Goal: Information Seeking & Learning: Learn about a topic

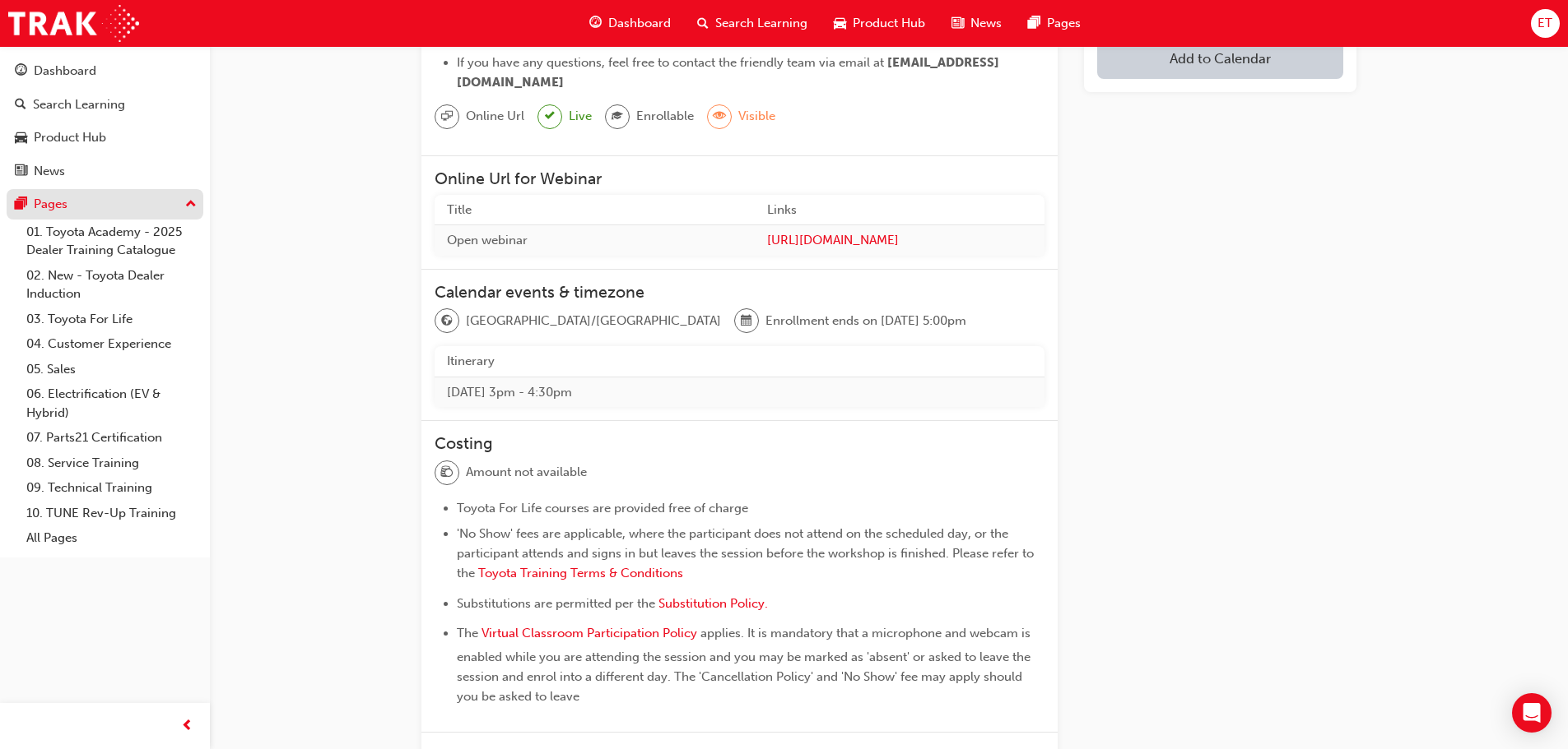
scroll to position [247, 0]
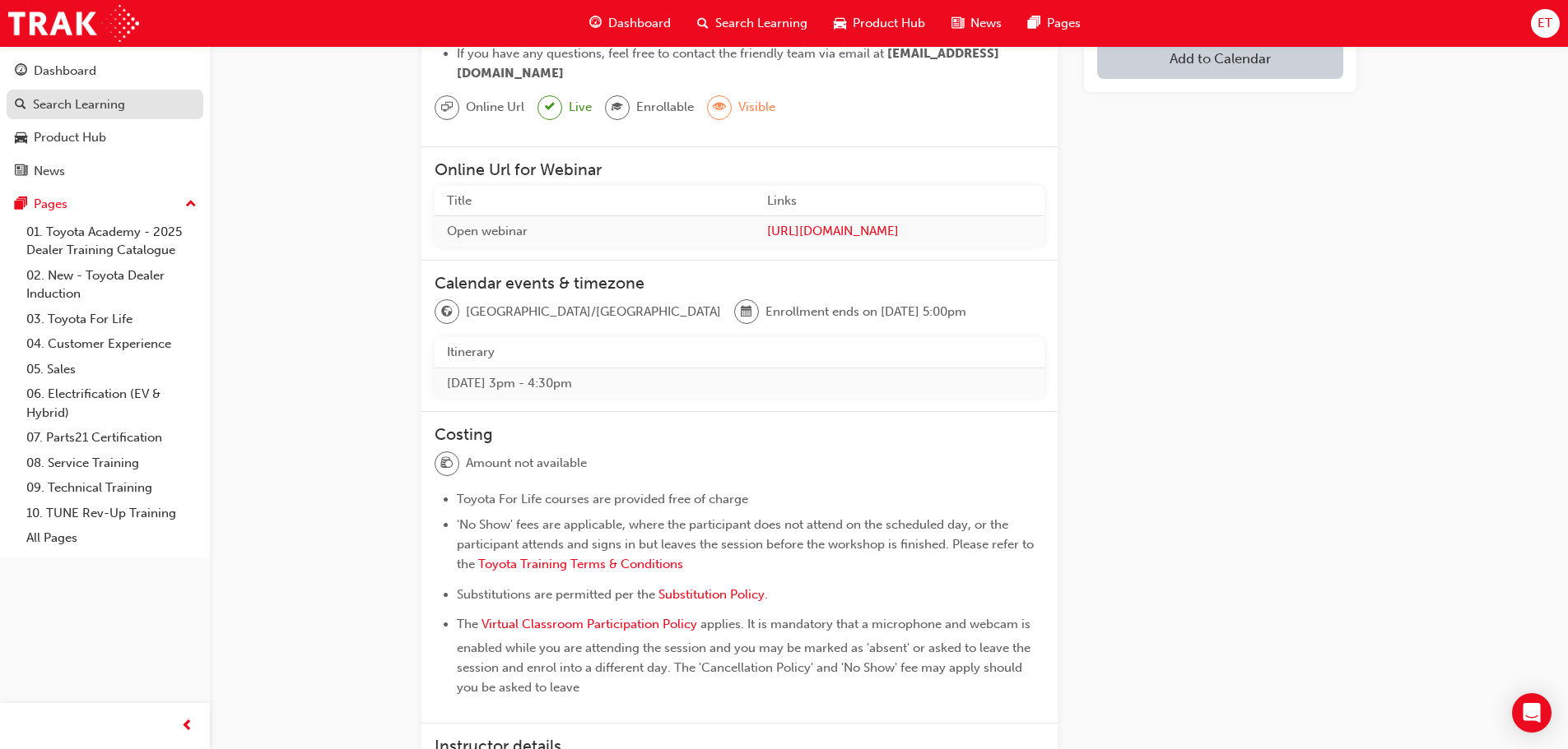
click at [55, 100] on div "Search Learning" at bounding box center [79, 105] width 92 height 19
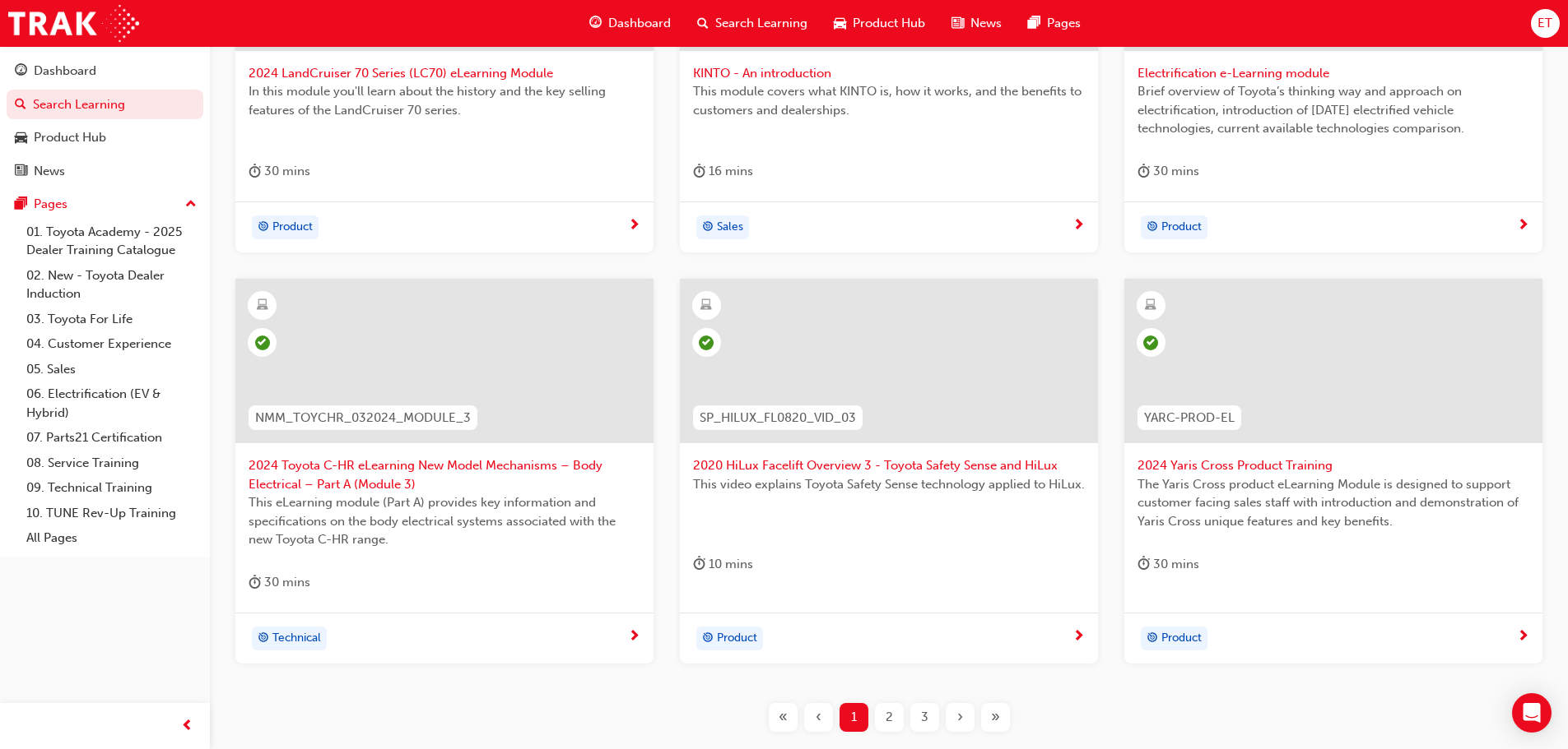
scroll to position [610, 0]
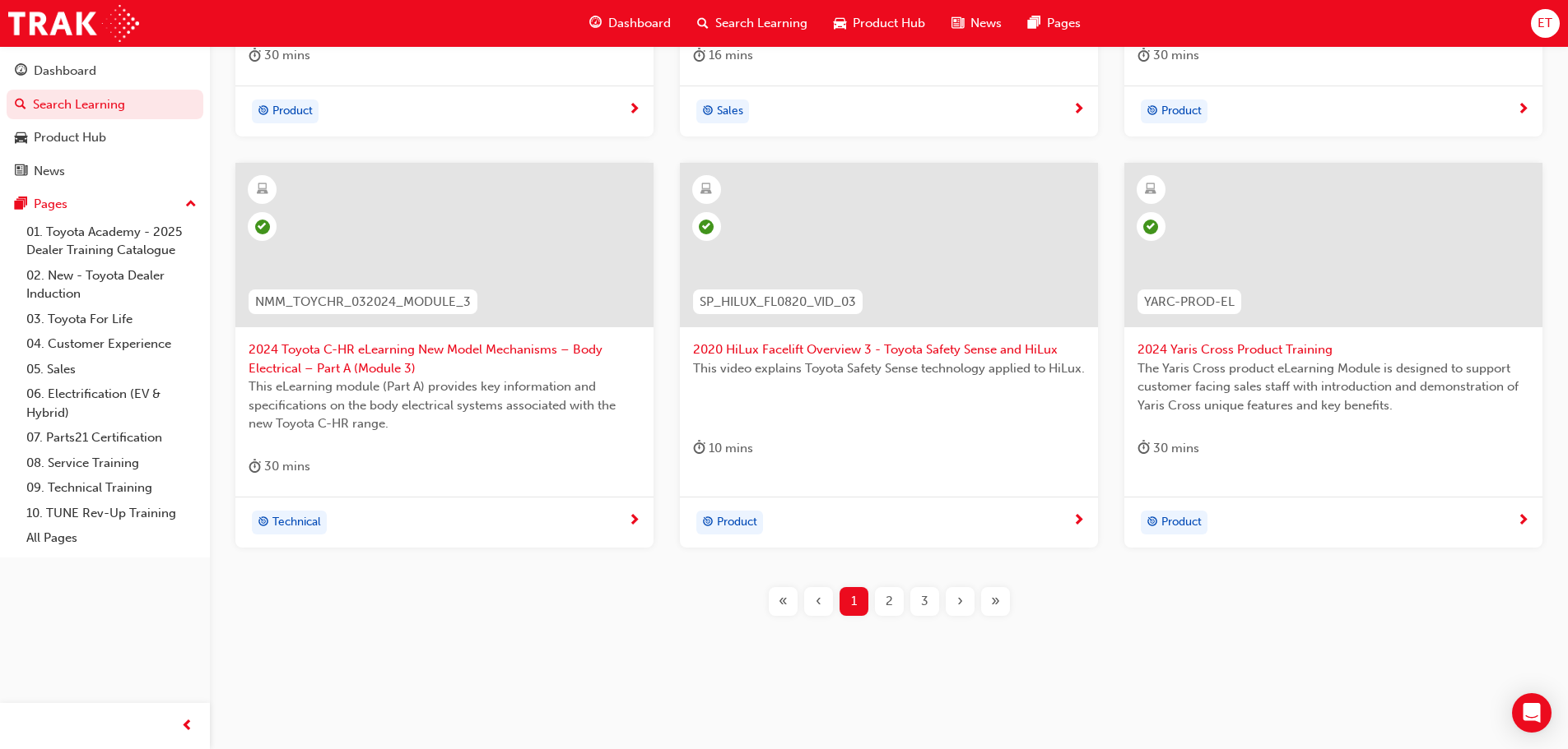
click at [886, 599] on span "2" at bounding box center [889, 602] width 8 height 19
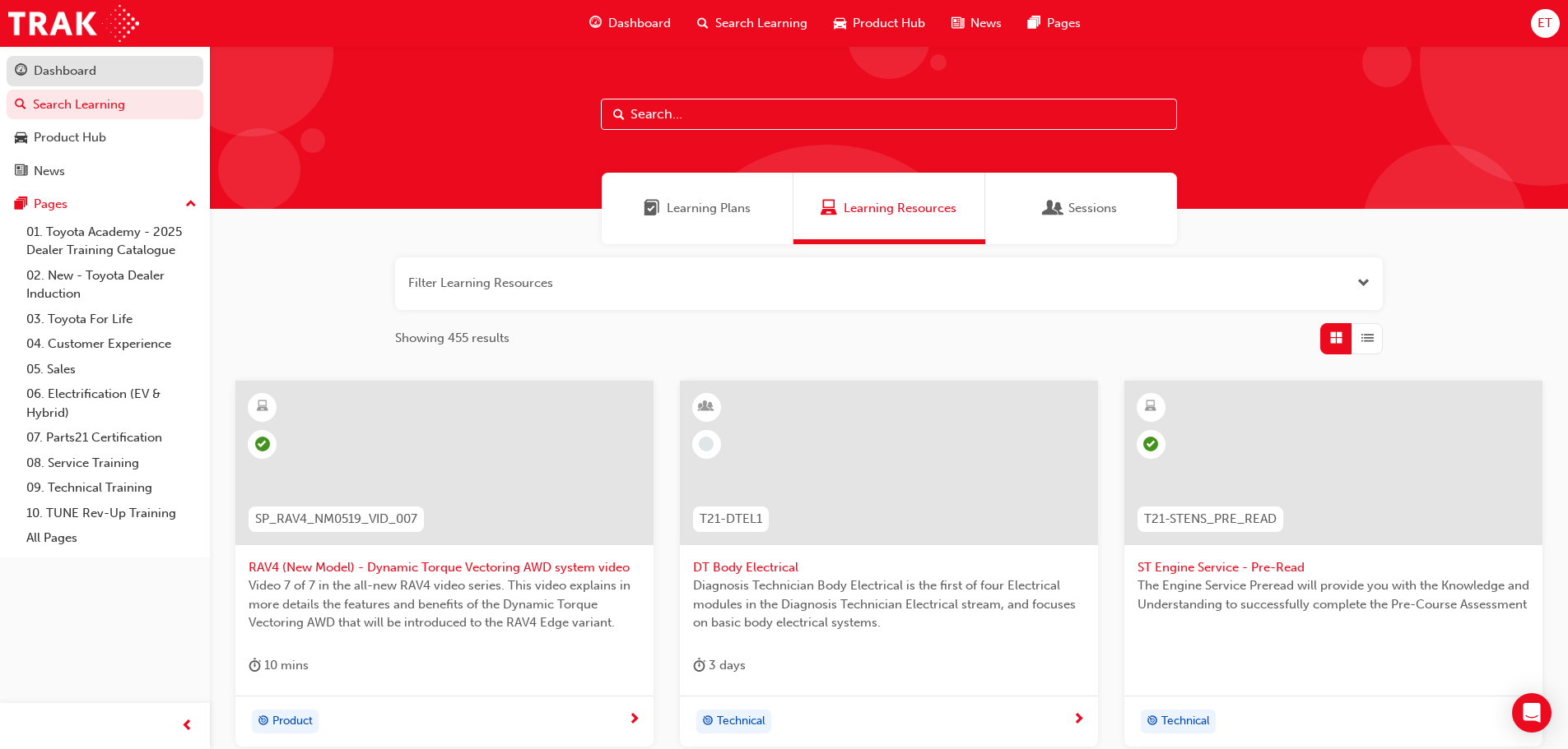
click at [85, 82] on link "Dashboard" at bounding box center [105, 71] width 197 height 30
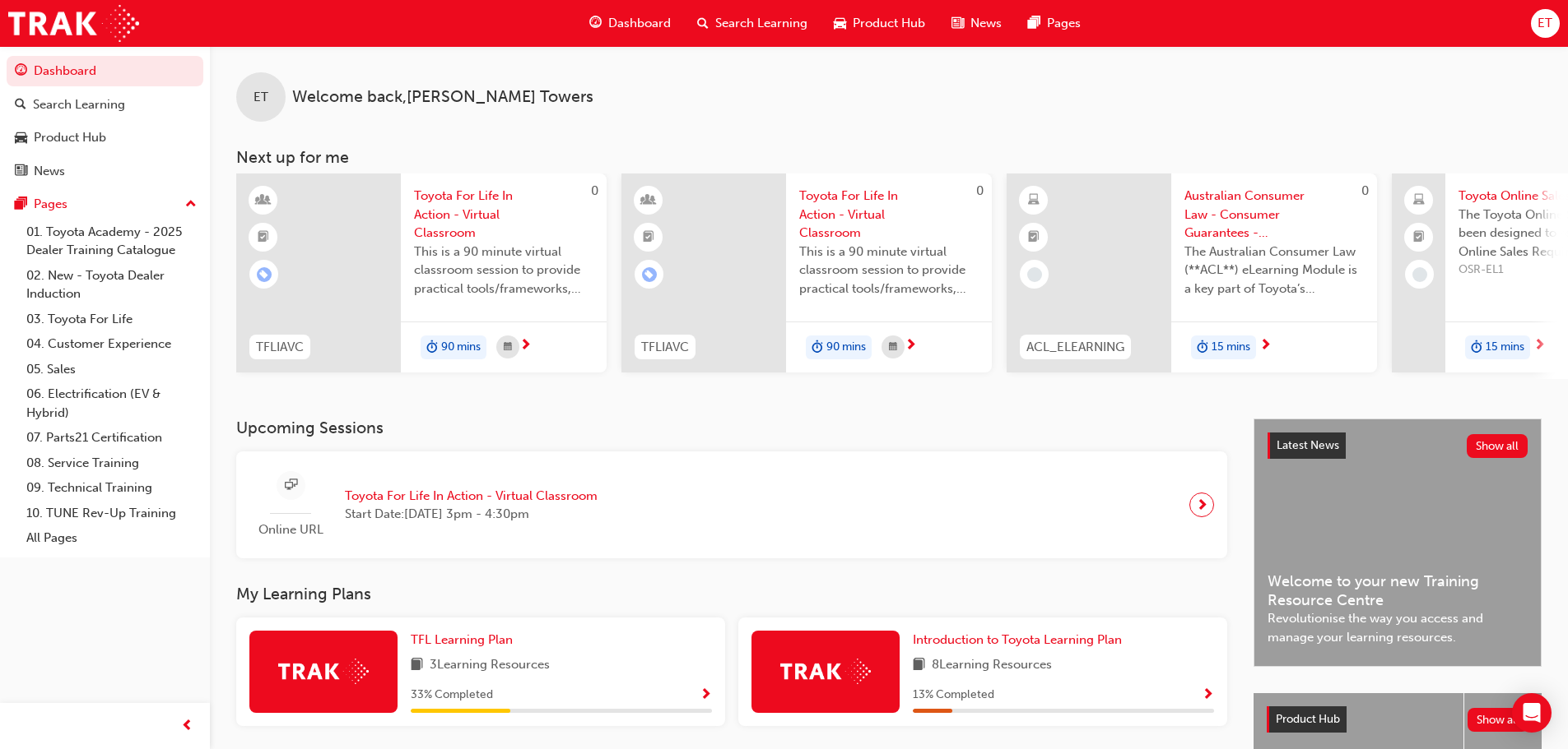
click at [607, 20] on div "Dashboard" at bounding box center [629, 23] width 108 height 34
click at [70, 357] on link "05. Sales" at bounding box center [112, 369] width 184 height 25
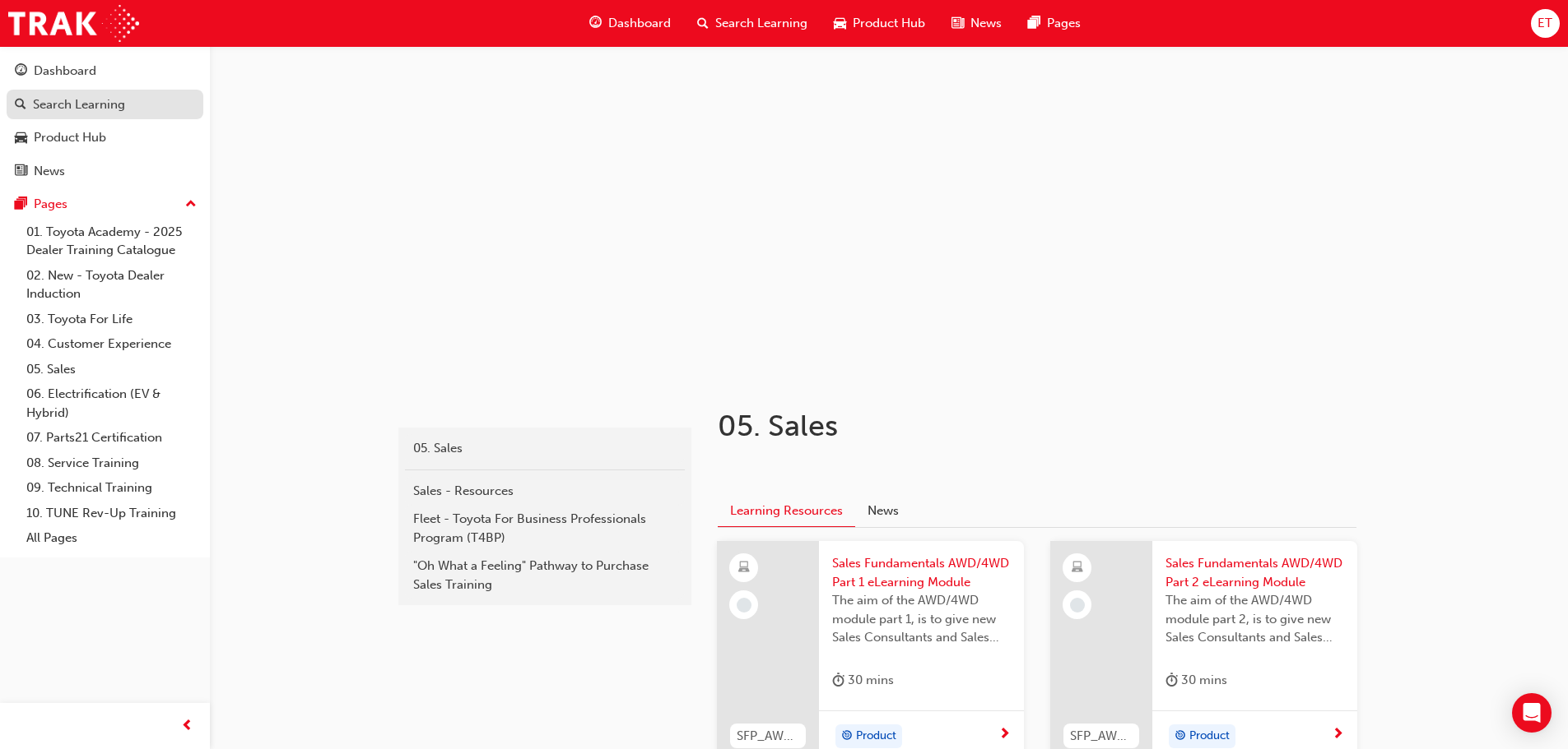
click at [87, 109] on div "Search Learning" at bounding box center [79, 105] width 92 height 19
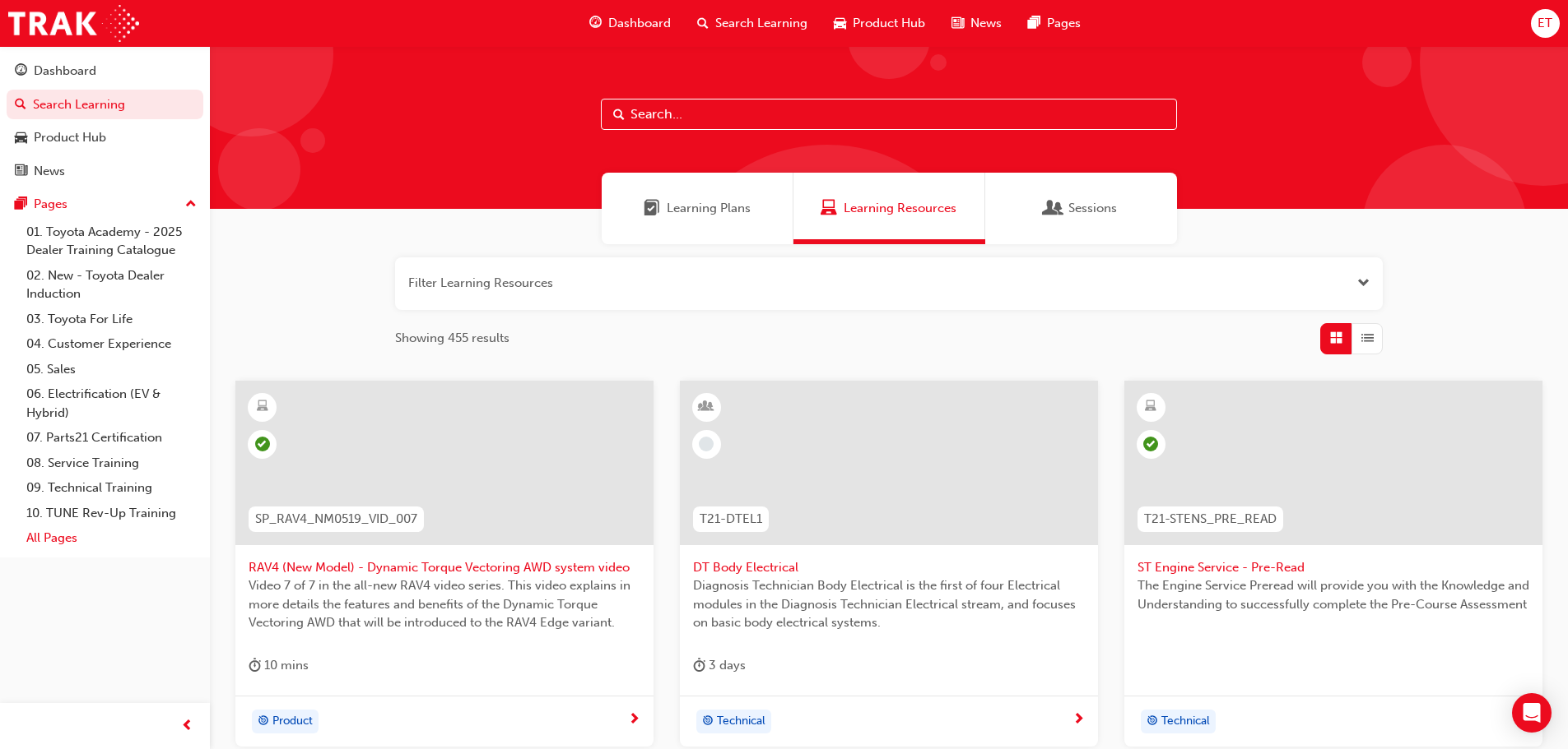
click at [57, 536] on link "All Pages" at bounding box center [112, 538] width 184 height 25
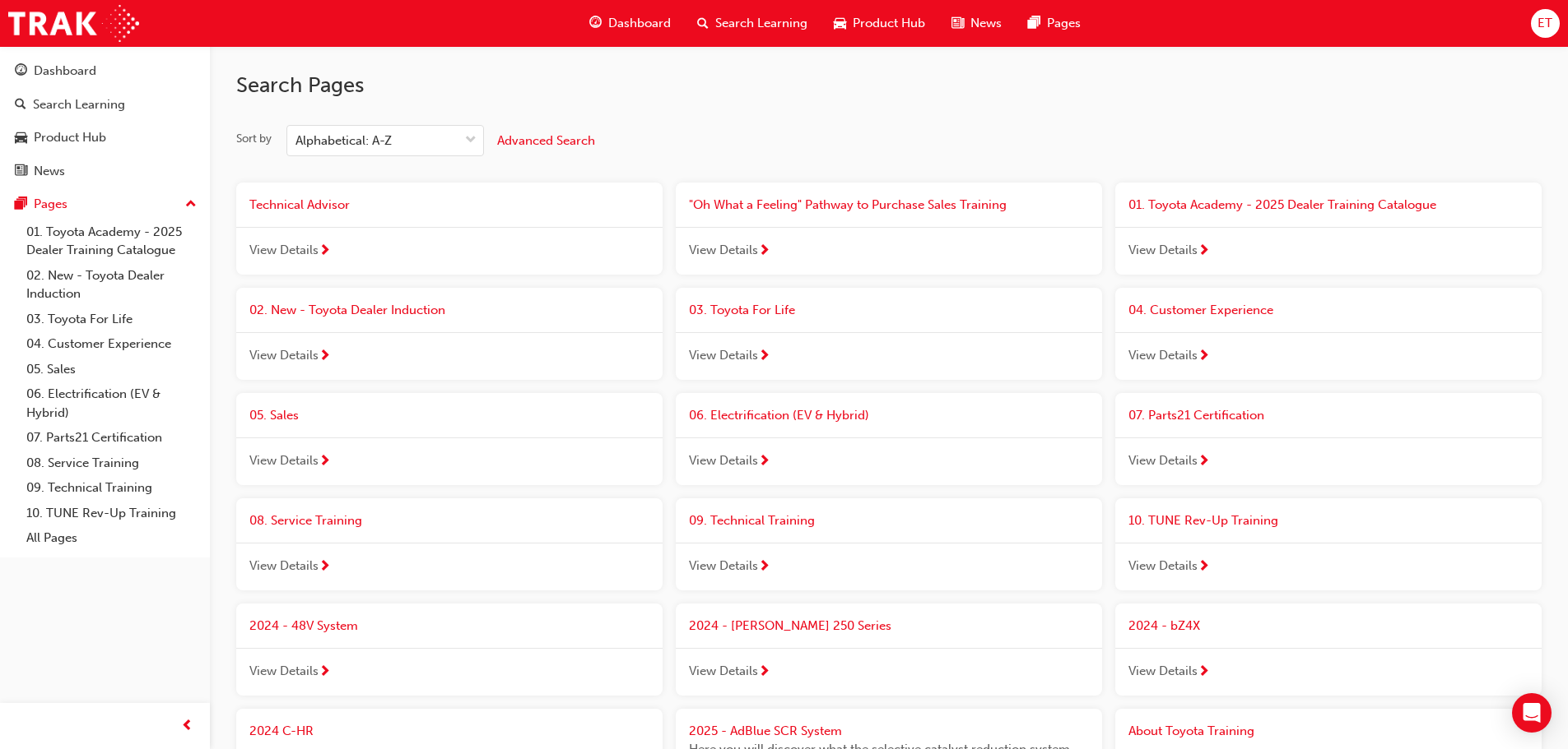
click at [769, 303] on span "03. Toyota For Life" at bounding box center [741, 310] width 106 height 15
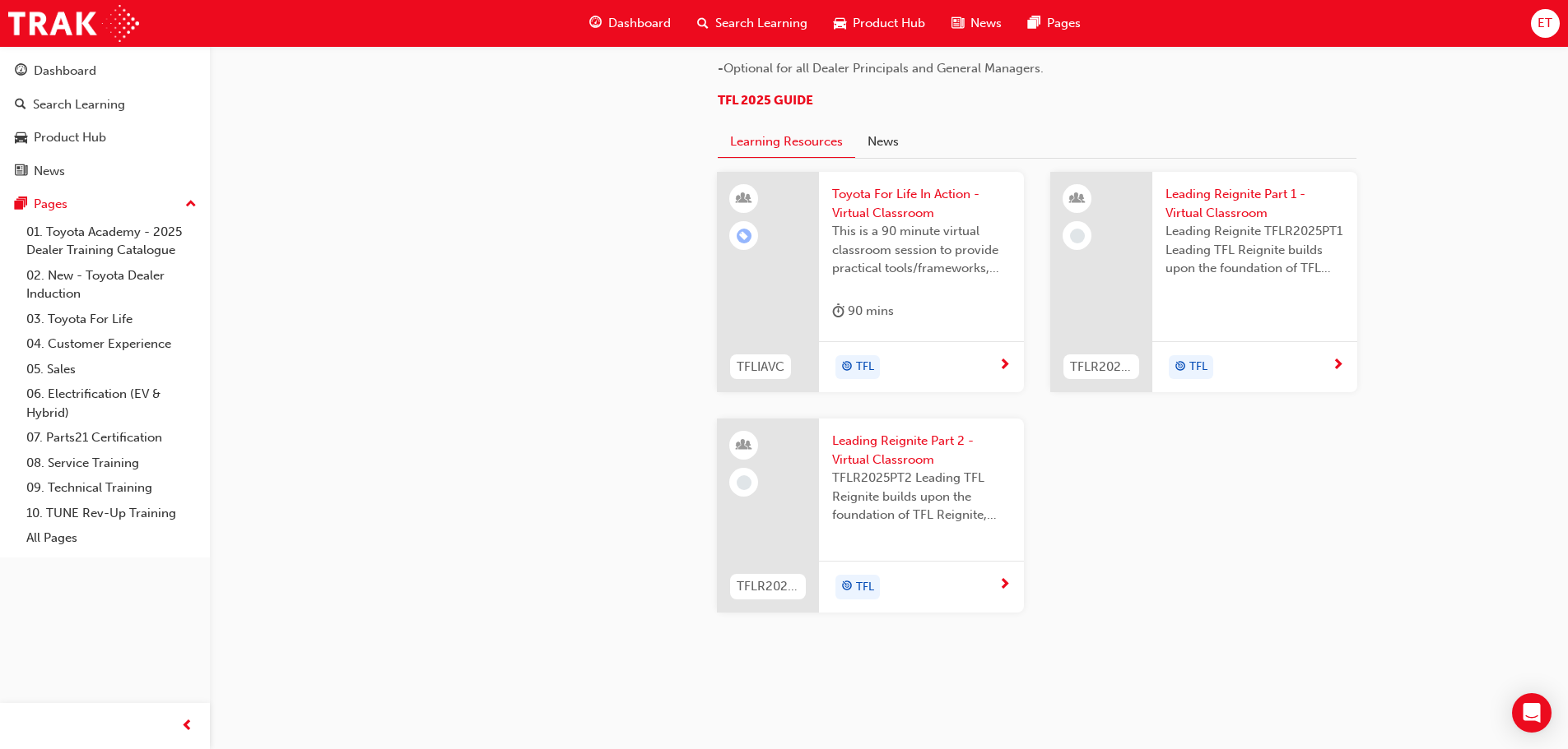
scroll to position [995, 0]
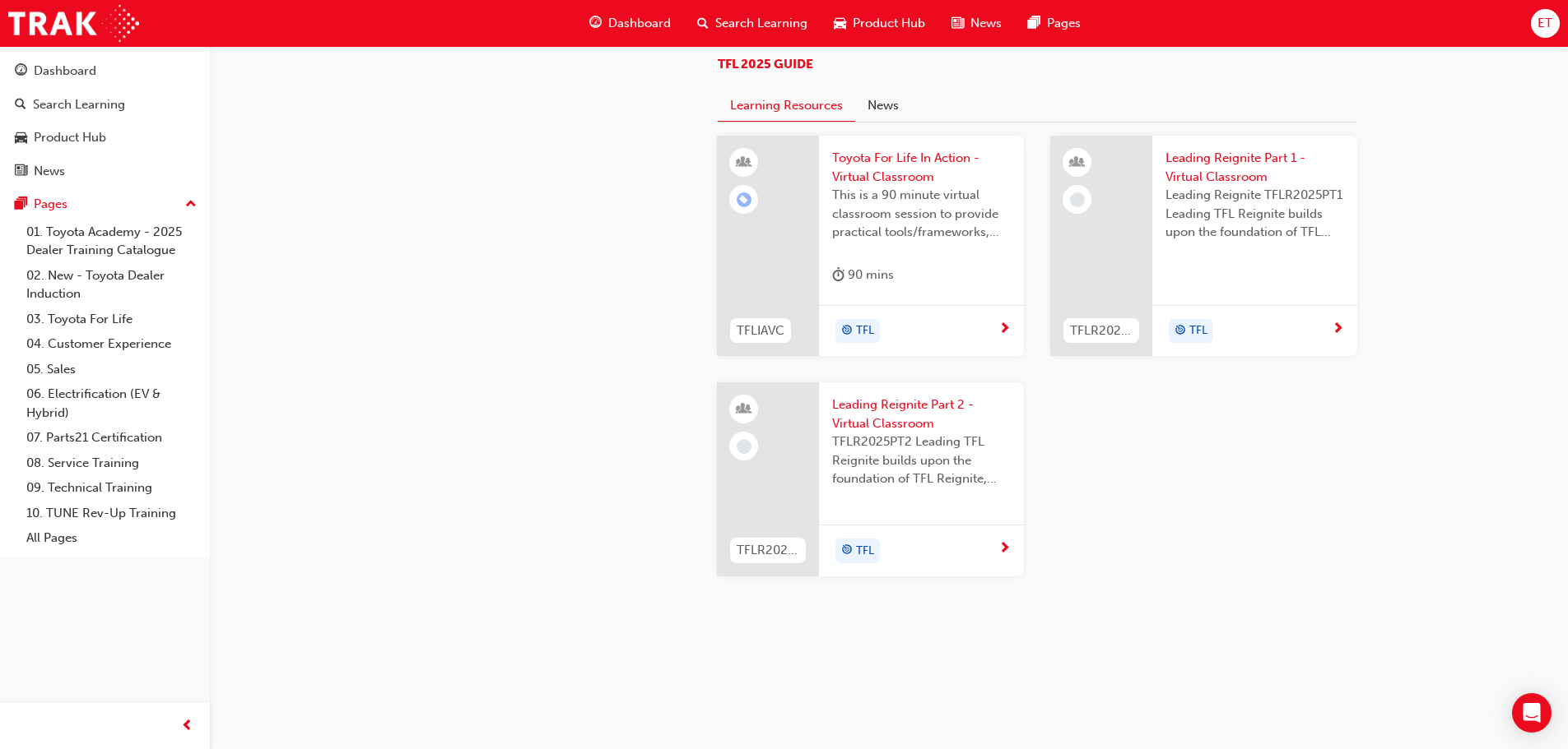
click at [954, 169] on span "Toyota For Life In Action - Virtual Classroom" at bounding box center [921, 167] width 178 height 37
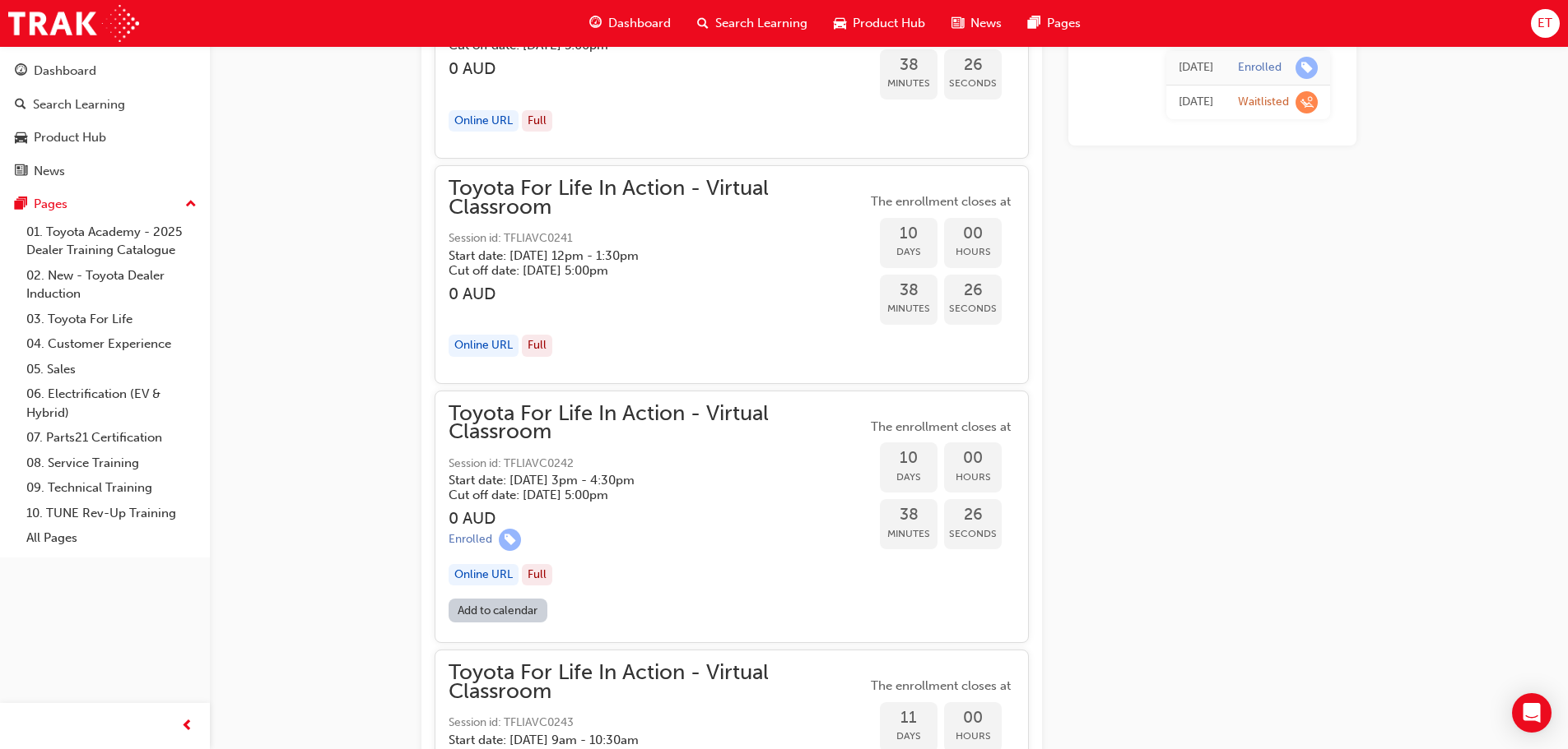
scroll to position [4186, 0]
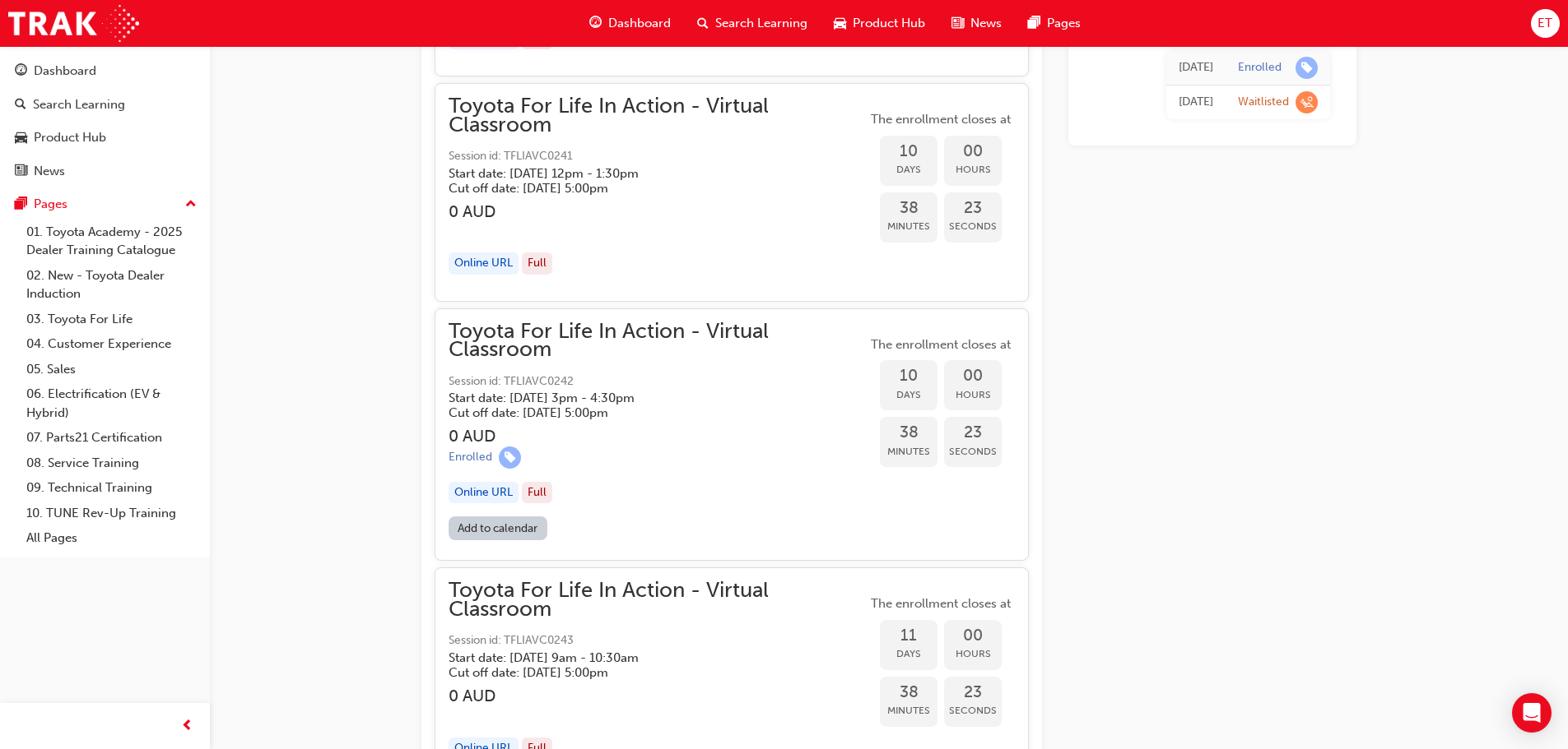
click at [583, 346] on span "Toyota For Life In Action - Virtual Classroom" at bounding box center [657, 340] width 418 height 37
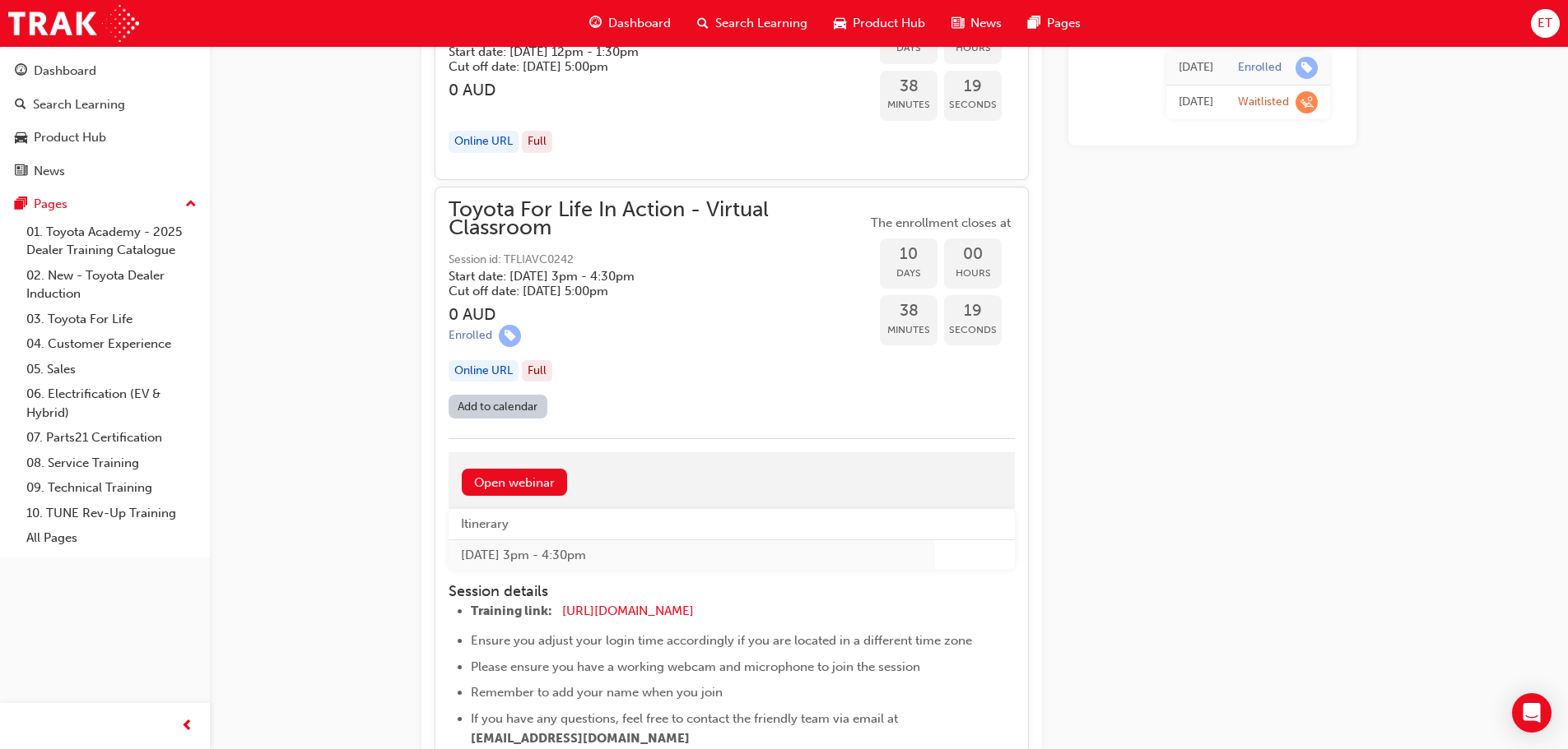
scroll to position [4268, 0]
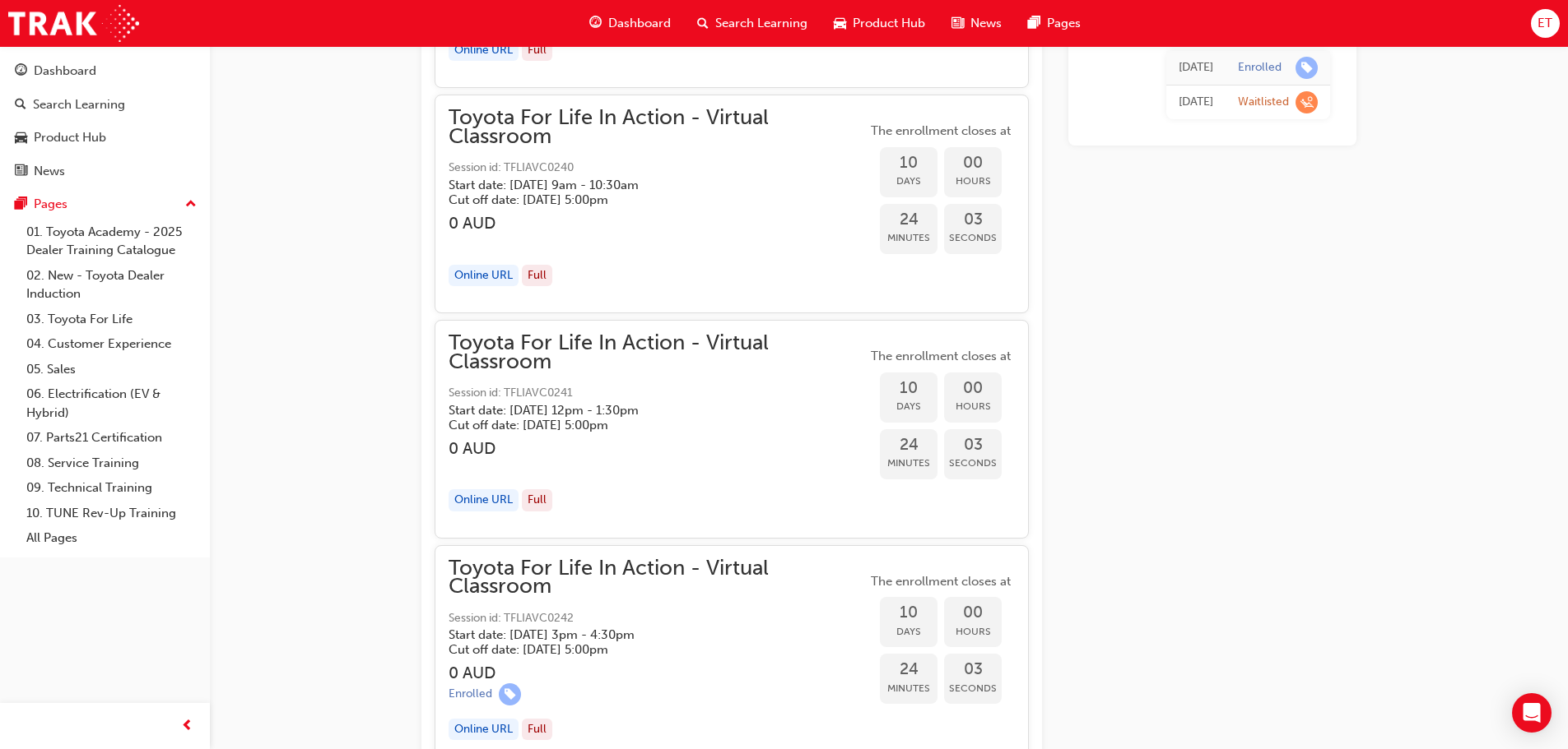
scroll to position [3948, 0]
click at [97, 171] on div "News" at bounding box center [105, 172] width 180 height 21
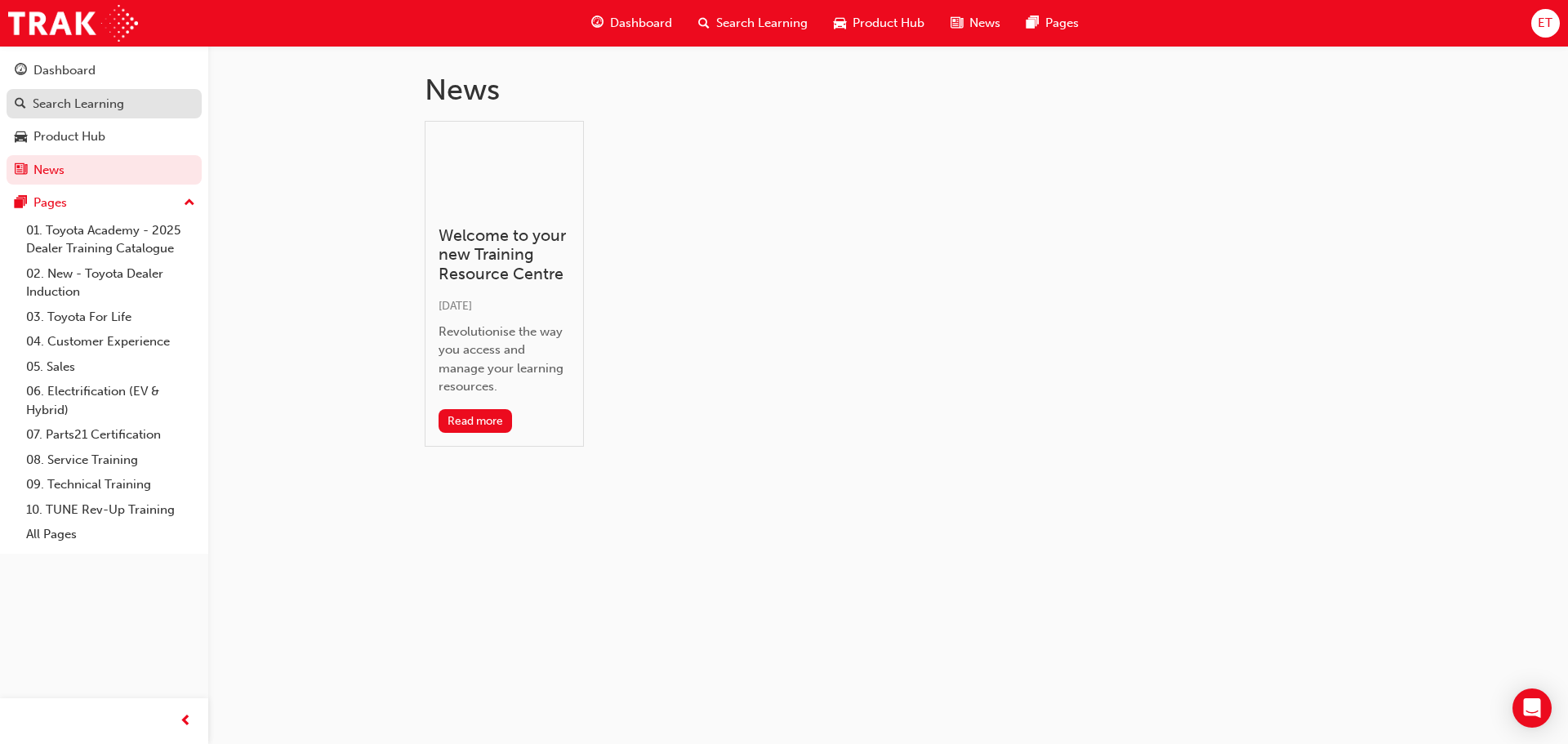
click at [101, 105] on div "Search Learning" at bounding box center [78, 104] width 91 height 19
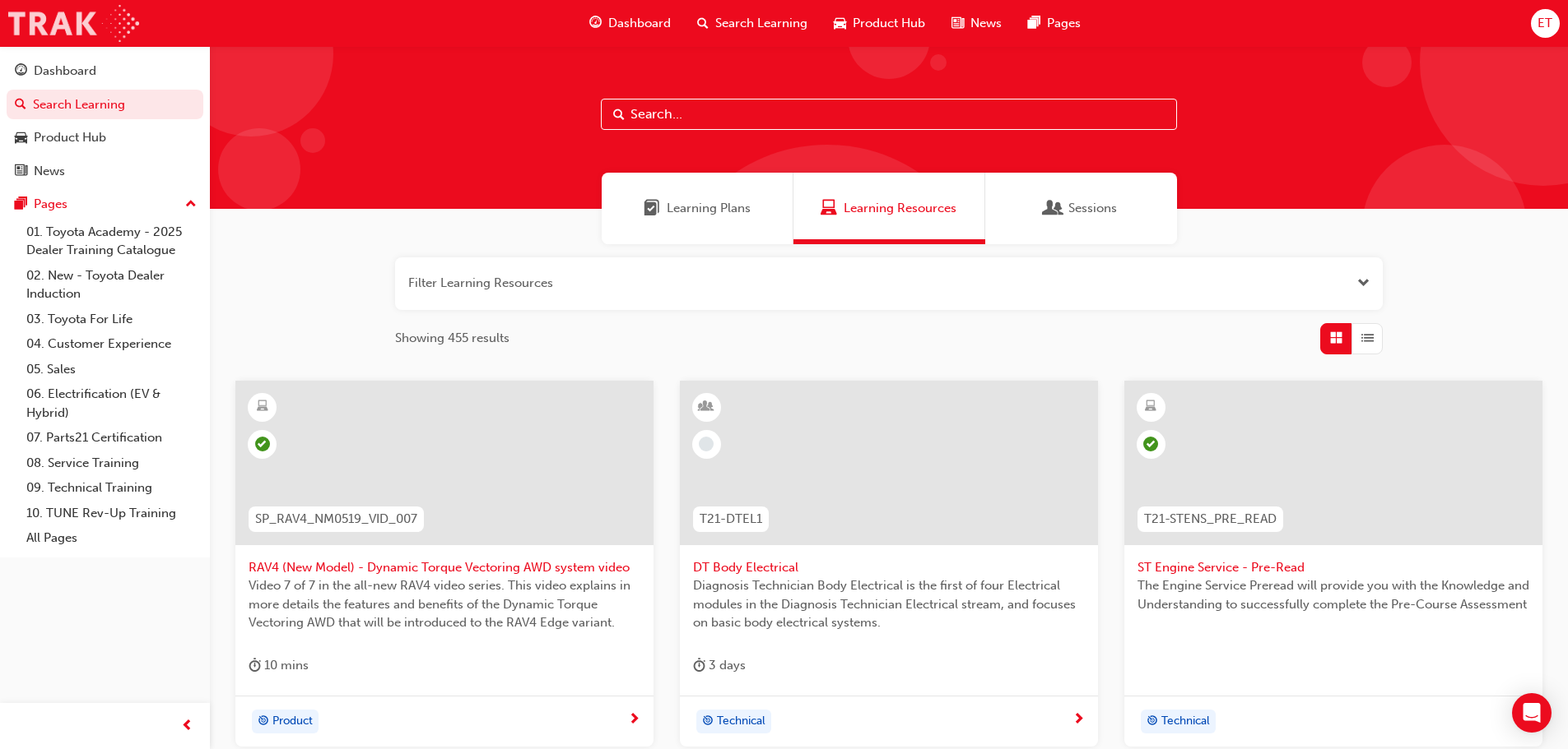
click at [88, 30] on img at bounding box center [74, 22] width 131 height 37
